Goal: Information Seeking & Learning: Learn about a topic

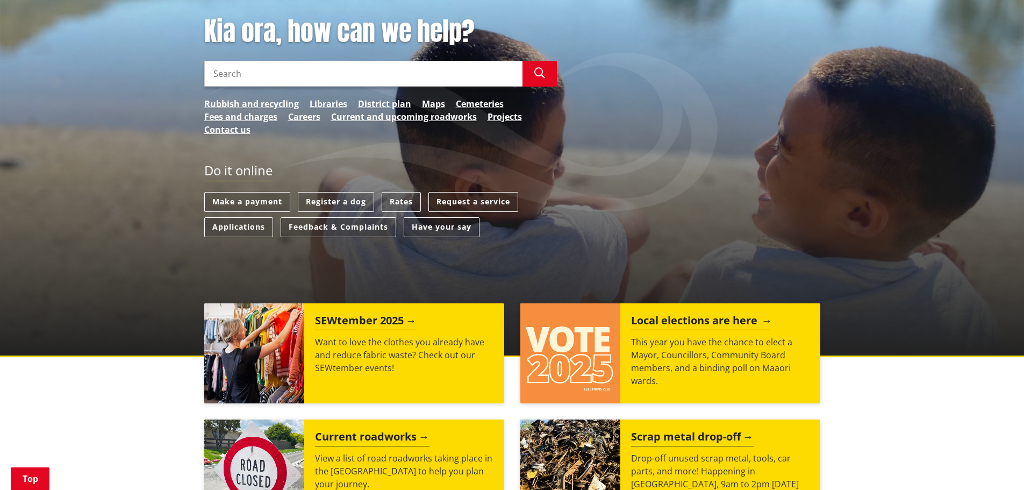
scroll to position [215, 0]
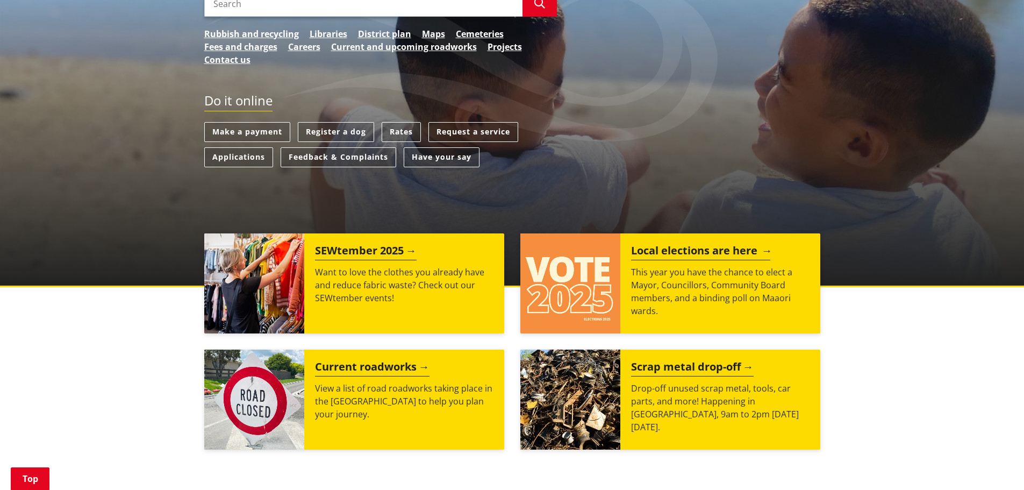
click at [709, 250] on h2 "Local elections are here" at bounding box center [700, 252] width 139 height 16
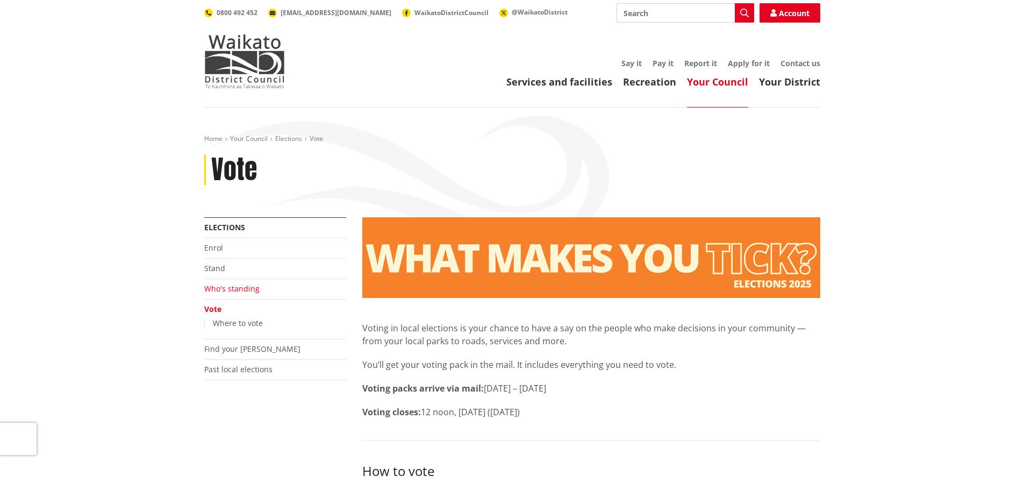
click at [236, 286] on link "Who's standing" at bounding box center [231, 288] width 55 height 10
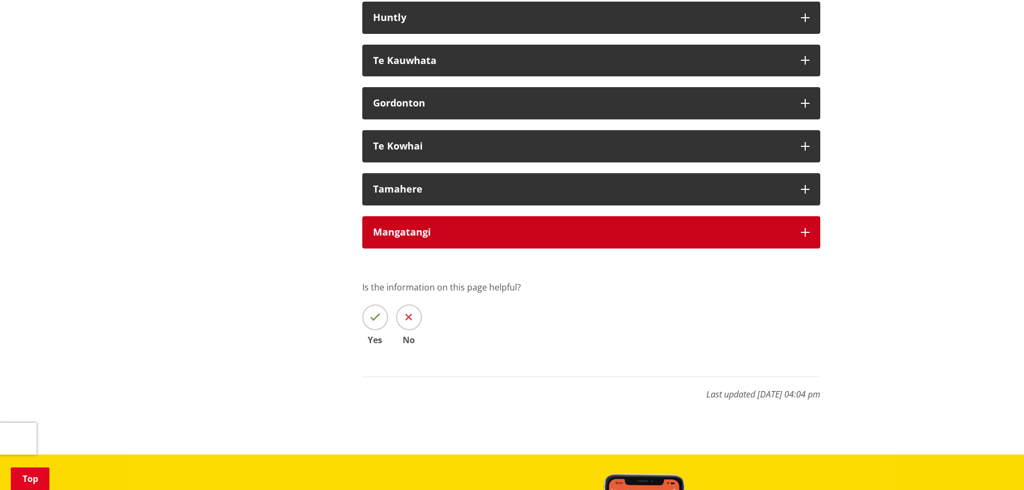
scroll to position [6506, 0]
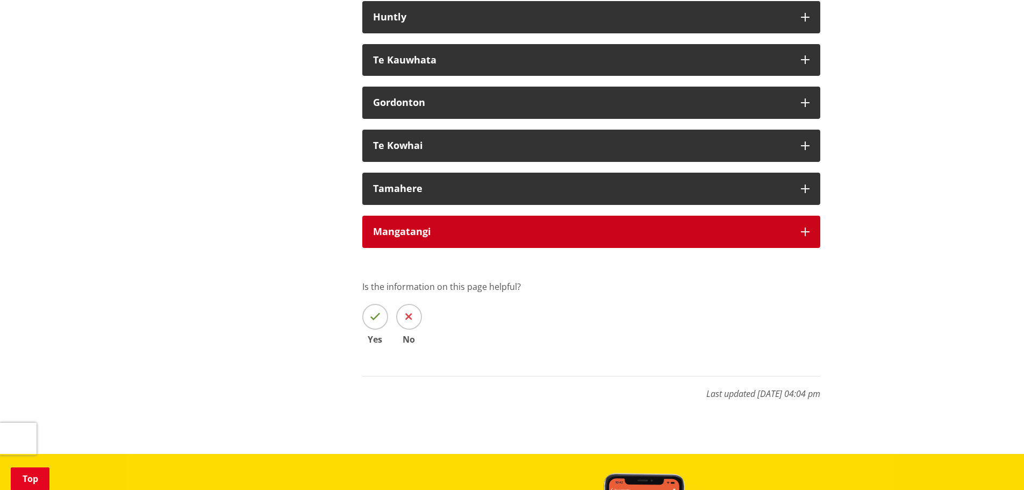
click at [512, 237] on div "Mangatangi" at bounding box center [581, 231] width 417 height 11
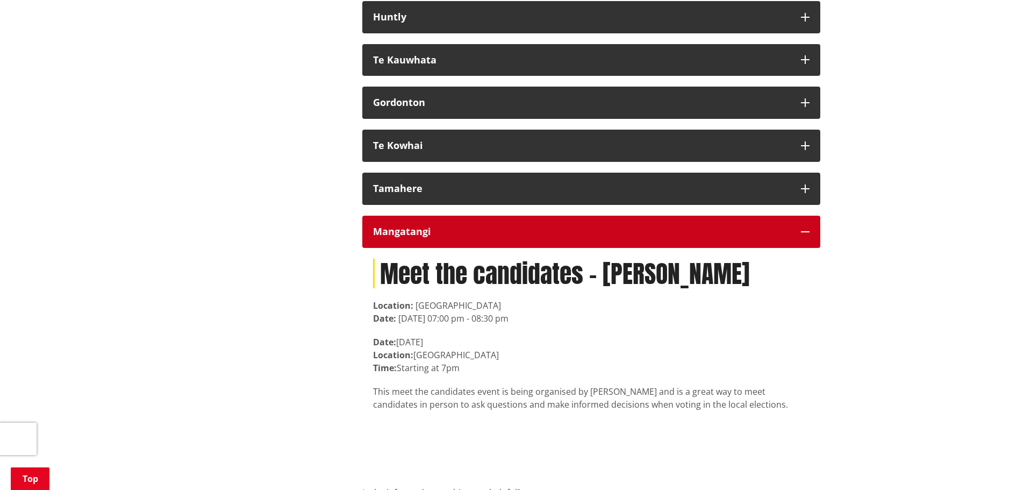
click at [512, 237] on div "Mangatangi" at bounding box center [581, 231] width 417 height 11
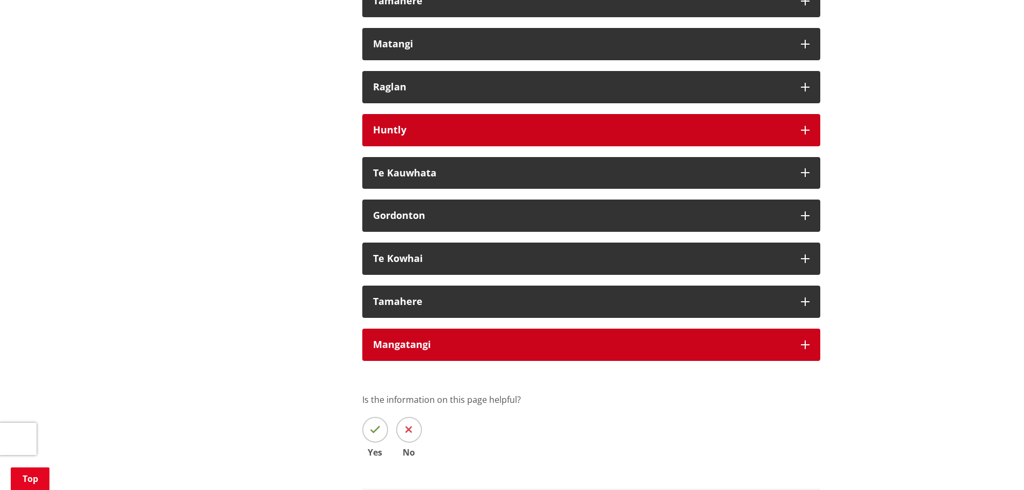
scroll to position [6399, 0]
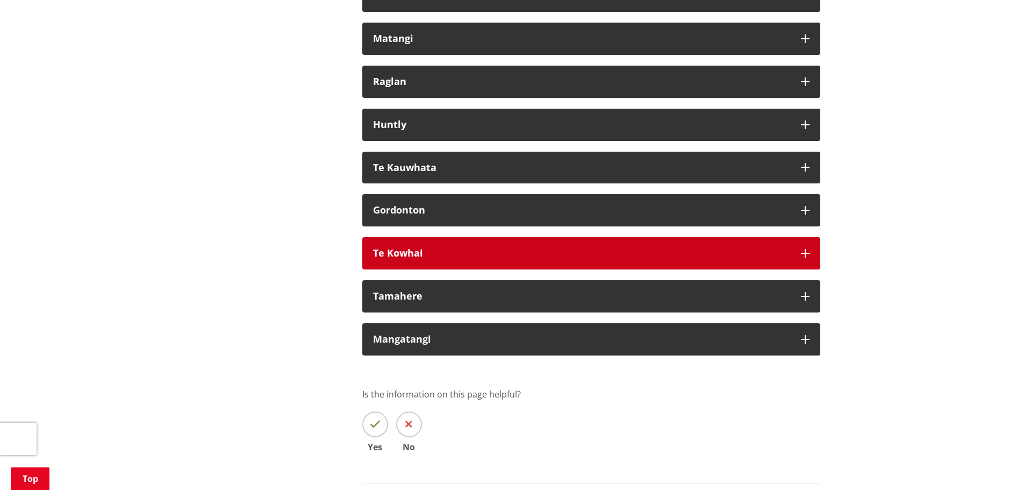
click at [483, 269] on button "Te Kowhai" at bounding box center [591, 253] width 458 height 32
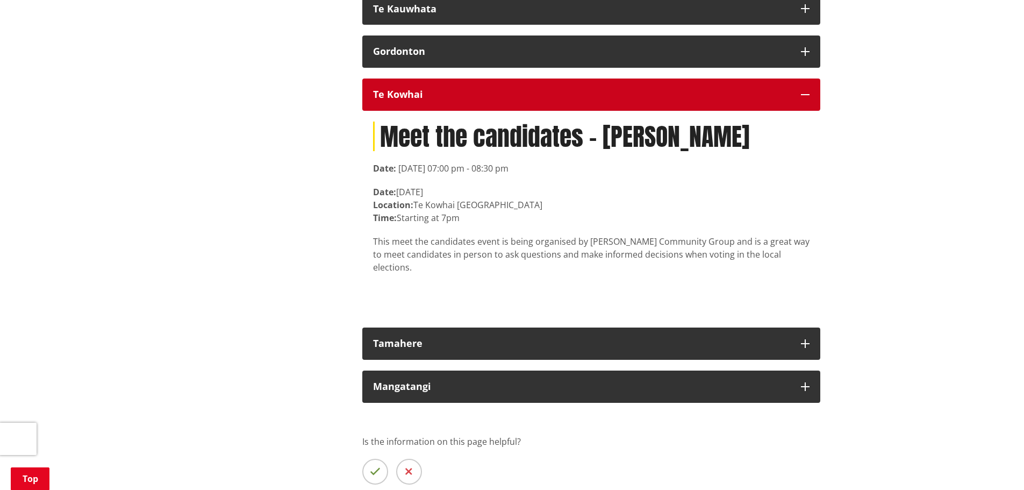
scroll to position [6560, 0]
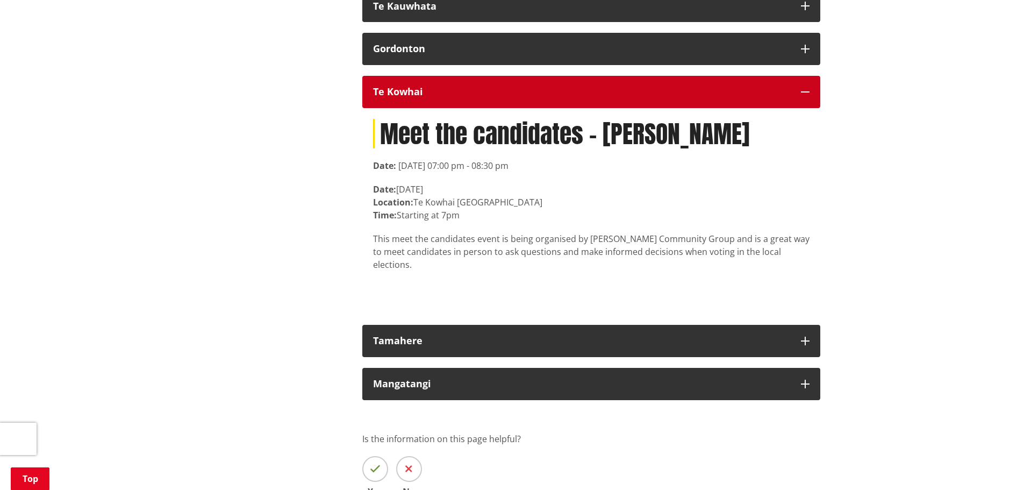
click at [732, 97] on div "Te Kowhai" at bounding box center [581, 92] width 417 height 11
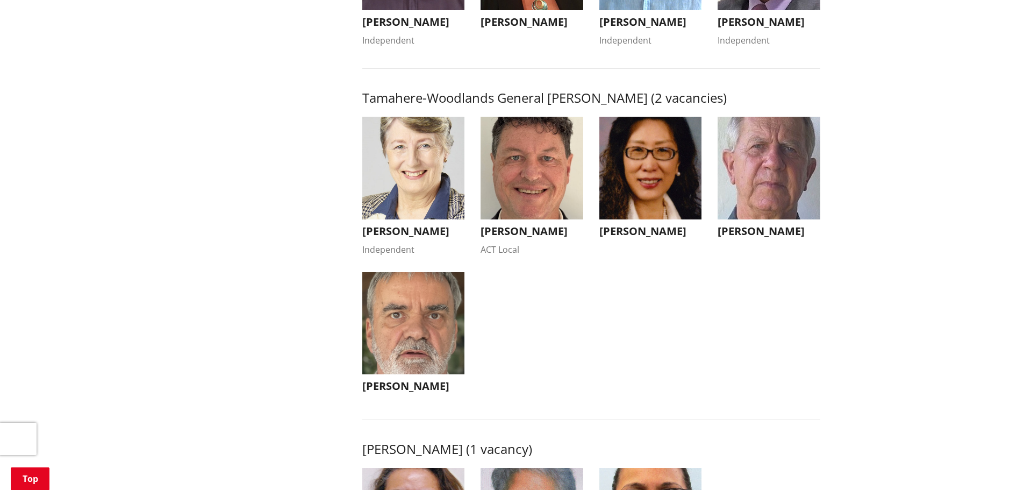
scroll to position [1022, 0]
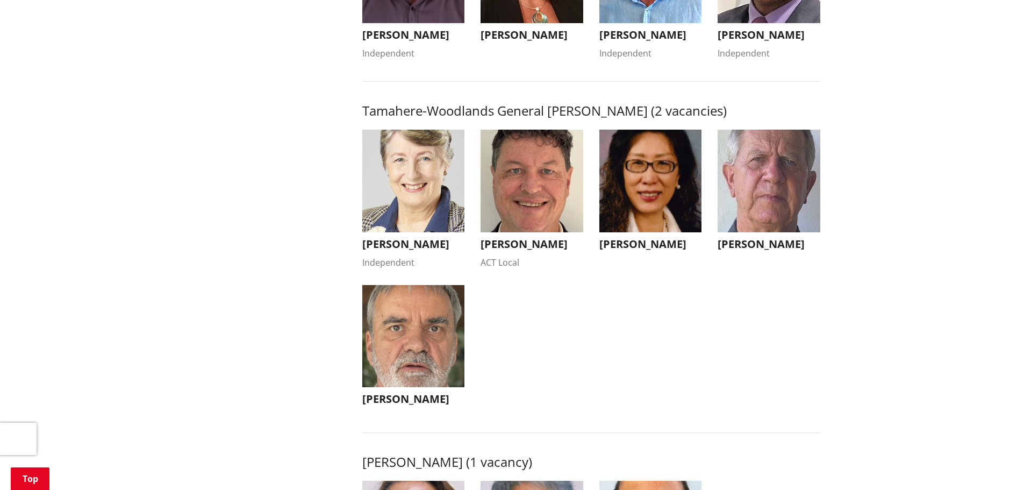
click at [689, 381] on ul "Crystal Beavis Independent Crystal Beavis Independent crystal.beavis@gmail.com …" at bounding box center [591, 278] width 474 height 297
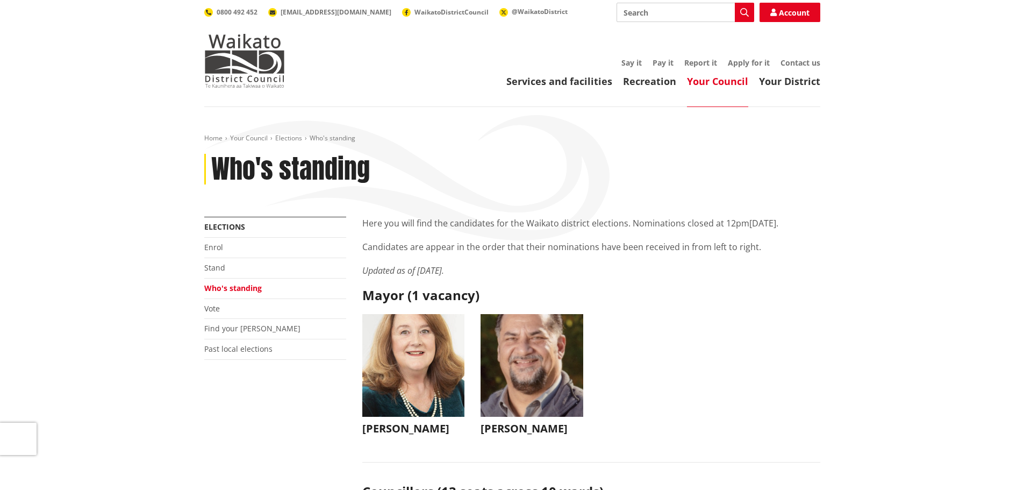
scroll to position [0, 0]
